Goal: Find specific page/section: Find specific page/section

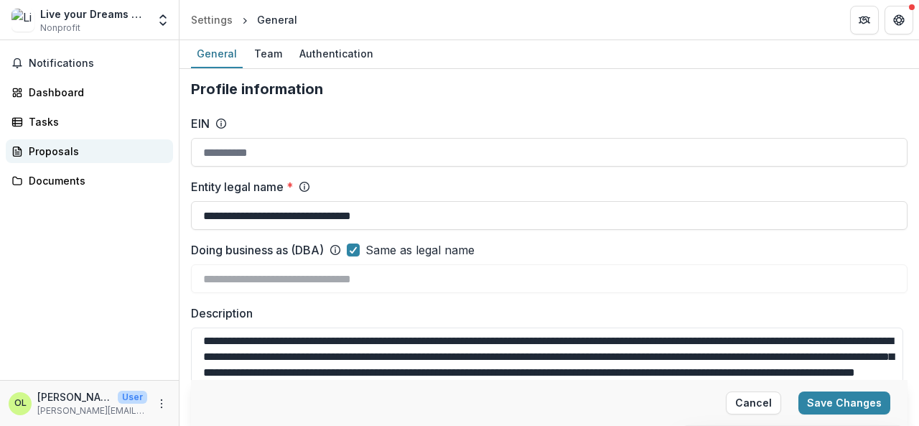
click at [63, 148] on div "Proposals" at bounding box center [95, 151] width 133 height 15
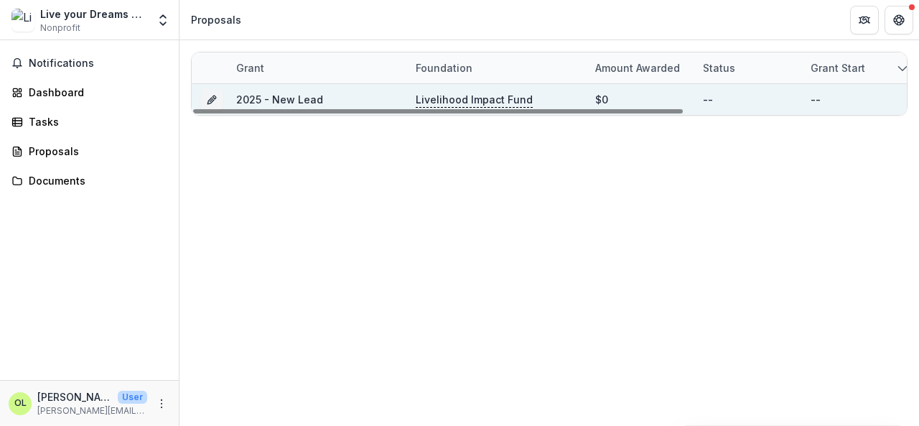
click at [248, 97] on link "2025 - New Lead" at bounding box center [279, 99] width 87 height 12
